Goal: Task Accomplishment & Management: Complete application form

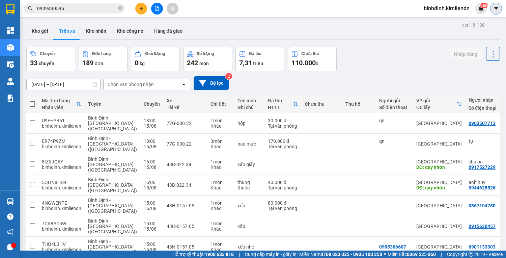
click at [495, 8] on icon "caret-down" at bounding box center [496, 8] width 4 height 2
click at [299, 79] on div "13/08/2025 – 15/08/2025 Press the down arrow key to interact with the calendar …" at bounding box center [263, 83] width 474 height 14
click at [119, 9] on icon "close-circle" at bounding box center [120, 8] width 4 height 4
type input "0"
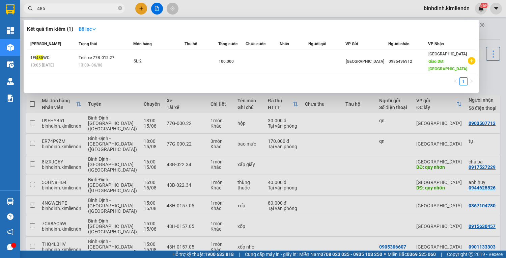
click at [73, 11] on input "485" at bounding box center [77, 8] width 80 height 7
type input "4"
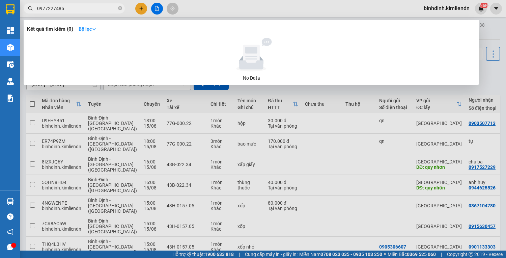
type input "0977227485"
click at [83, 10] on input "0977227485" at bounding box center [77, 8] width 80 height 7
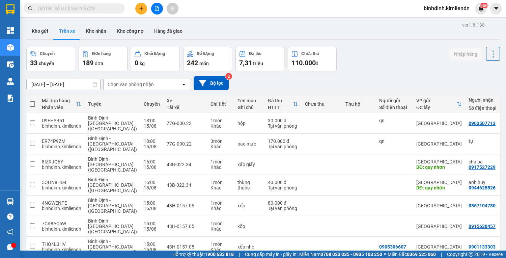
click at [192, 72] on div "13/08/2025 – 15/08/2025 Press the down arrow key to interact with the calendar …" at bounding box center [263, 83] width 474 height 24
click at [139, 11] on button at bounding box center [141, 9] width 12 height 12
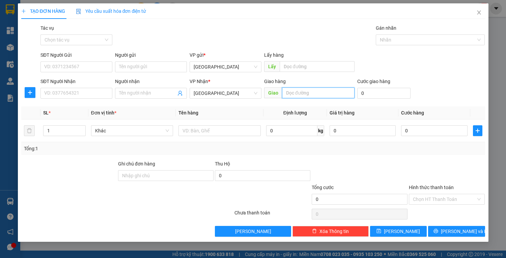
click at [315, 96] on input "text" at bounding box center [318, 92] width 73 height 11
type input "SA HUỲNH"
click at [130, 87] on div "Người nhận" at bounding box center [151, 83] width 72 height 10
click at [132, 88] on span at bounding box center [151, 93] width 72 height 11
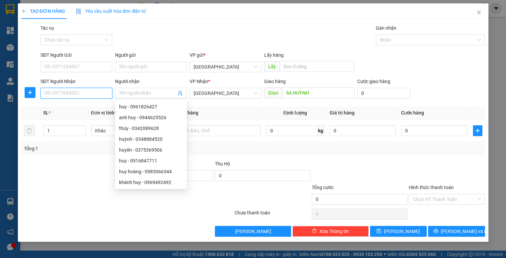
click at [76, 92] on input "SĐT Người Nhận" at bounding box center [76, 93] width 72 height 11
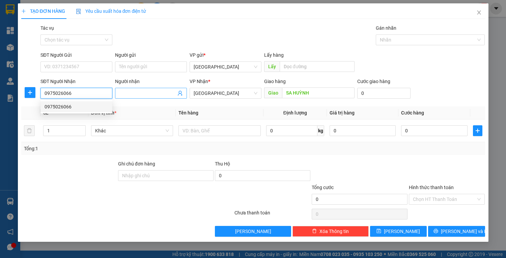
type input "0975026066"
click at [152, 97] on span at bounding box center [151, 93] width 72 height 11
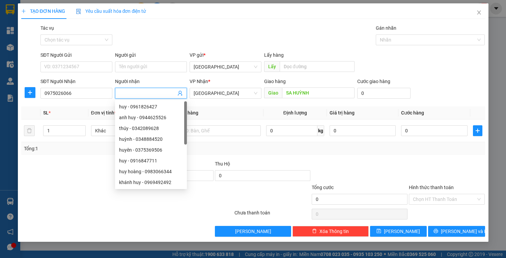
type input "D"
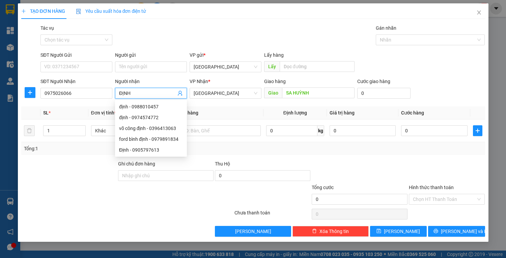
type input "ĐỊNH"
click at [72, 163] on div at bounding box center [69, 172] width 97 height 24
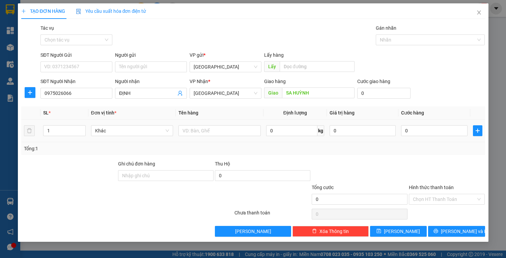
click at [213, 137] on div at bounding box center [220, 130] width 82 height 13
click at [207, 130] on input "text" at bounding box center [220, 130] width 82 height 11
type input "HỘP"
click at [414, 132] on input "0" at bounding box center [434, 130] width 66 height 11
click at [283, 150] on div "Tổng: 1" at bounding box center [253, 148] width 459 height 7
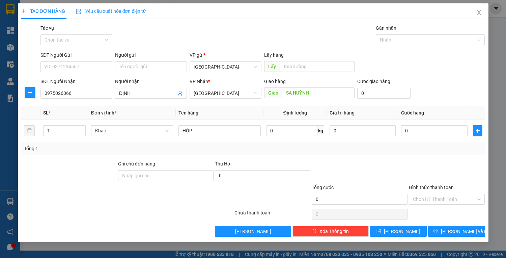
click at [480, 12] on icon "close" at bounding box center [479, 12] width 5 height 5
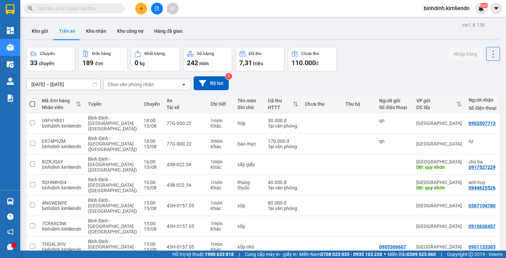
click at [64, 33] on button "Trên xe" at bounding box center [67, 31] width 27 height 16
